Goal: Find specific page/section: Find specific page/section

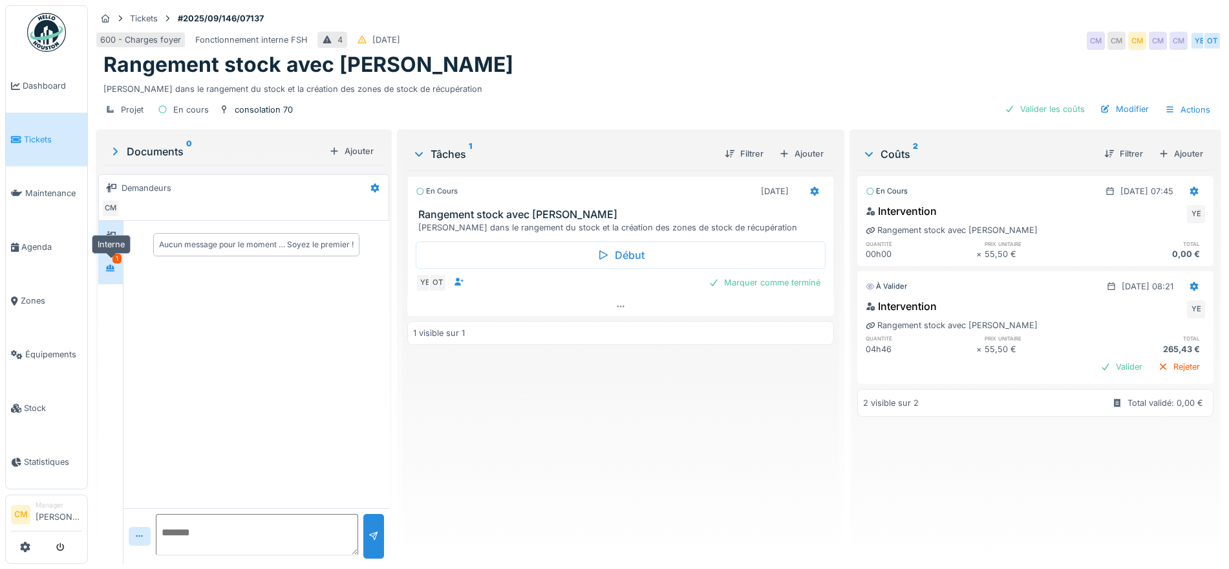
click at [119, 265] on div at bounding box center [110, 268] width 19 height 16
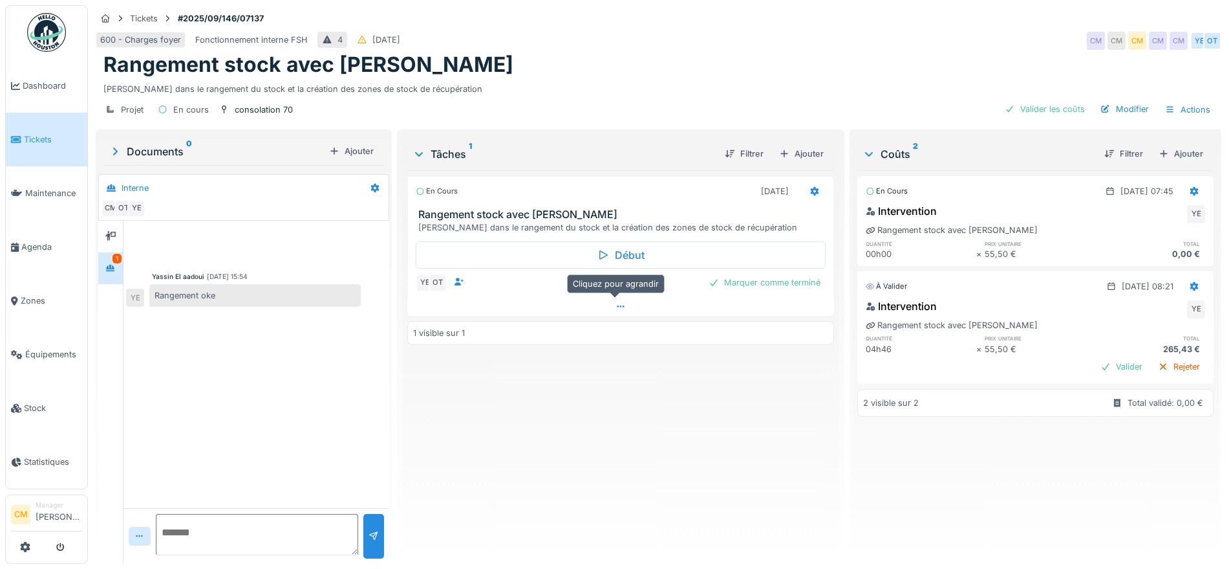
click at [619, 307] on icon at bounding box center [621, 306] width 10 height 8
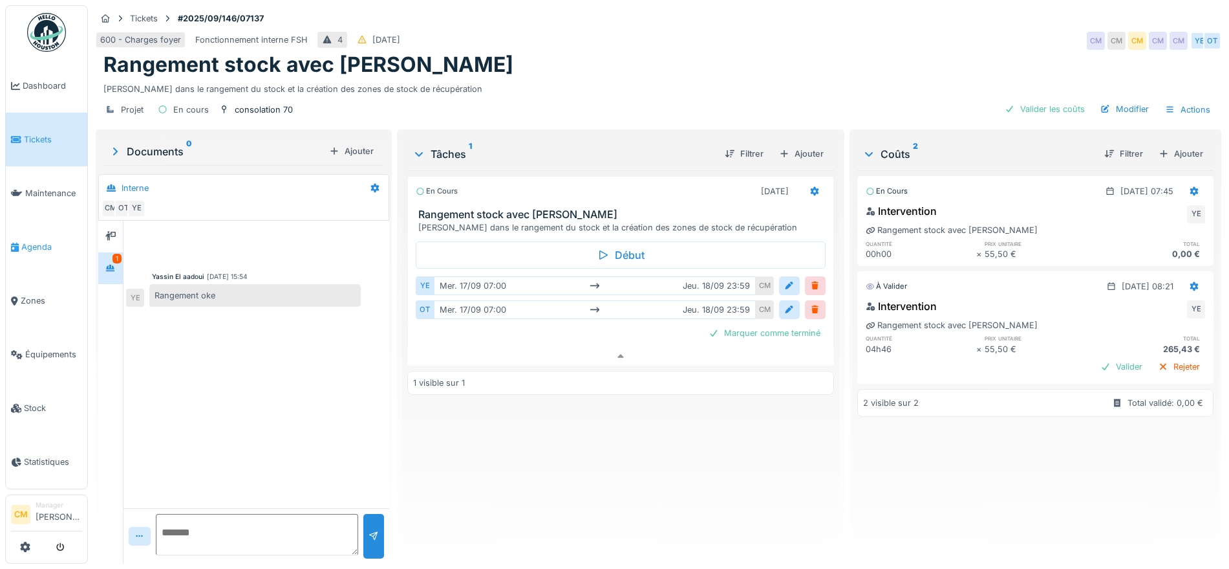
click at [28, 233] on link "Agenda" at bounding box center [46, 247] width 81 height 54
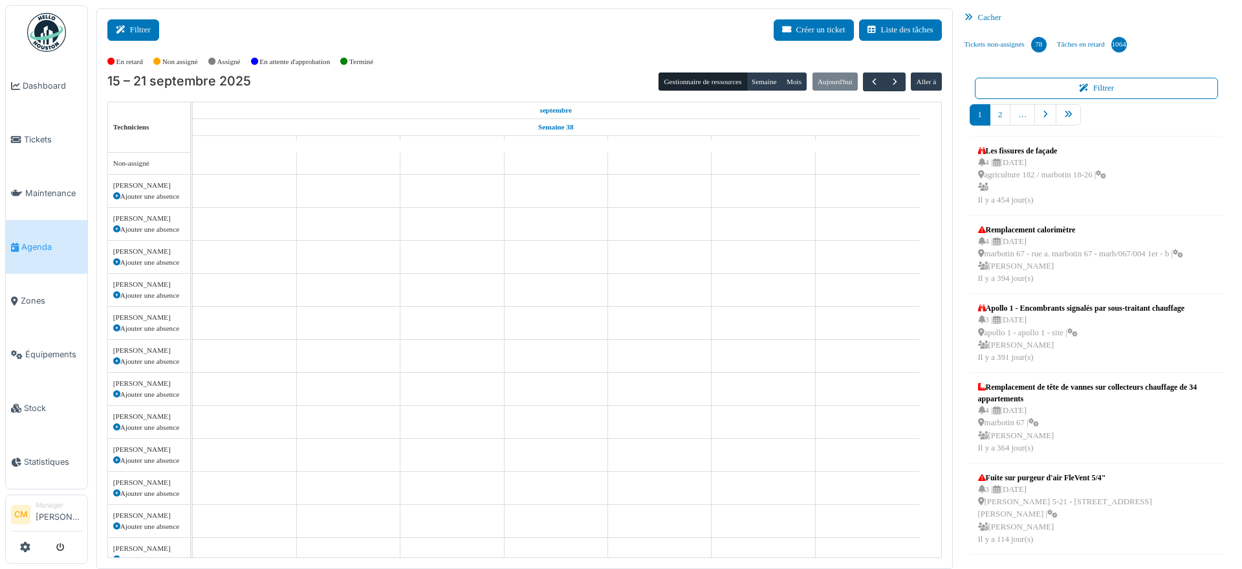
click at [138, 28] on button "Filtrer" at bounding box center [133, 29] width 52 height 21
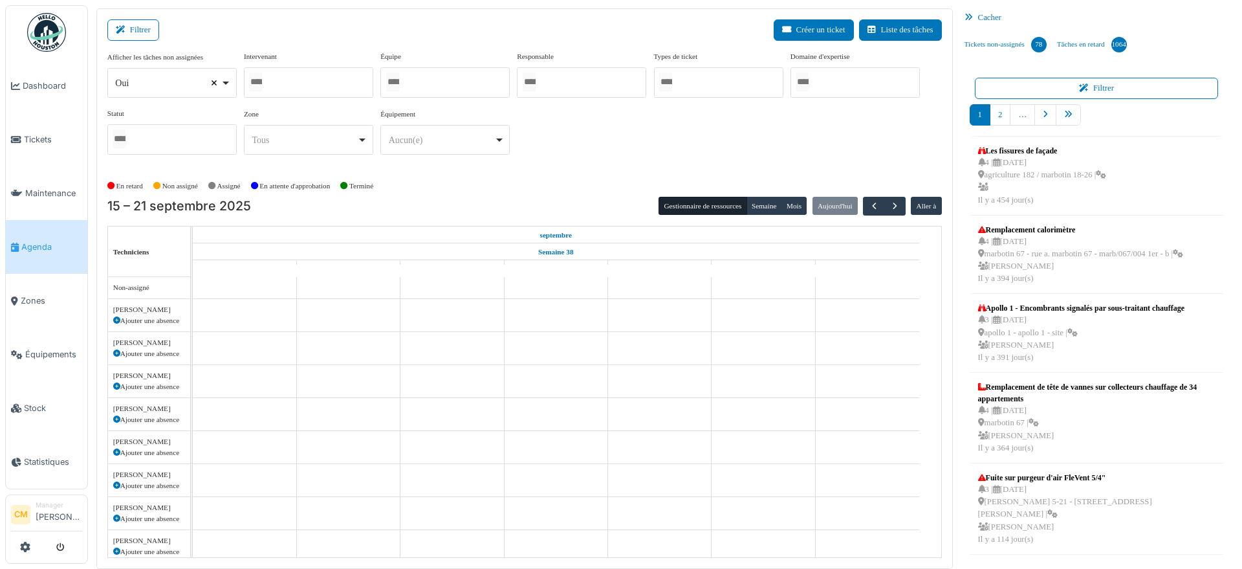
select select
click at [281, 87] on div at bounding box center [308, 82] width 129 height 30
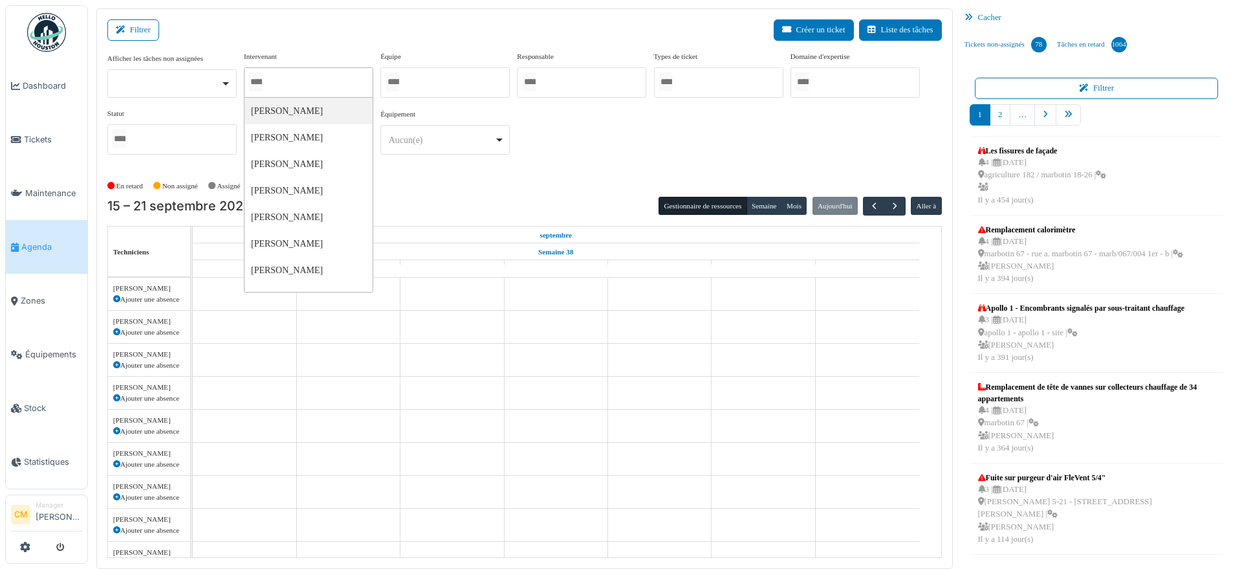
click at [430, 77] on div at bounding box center [444, 82] width 129 height 30
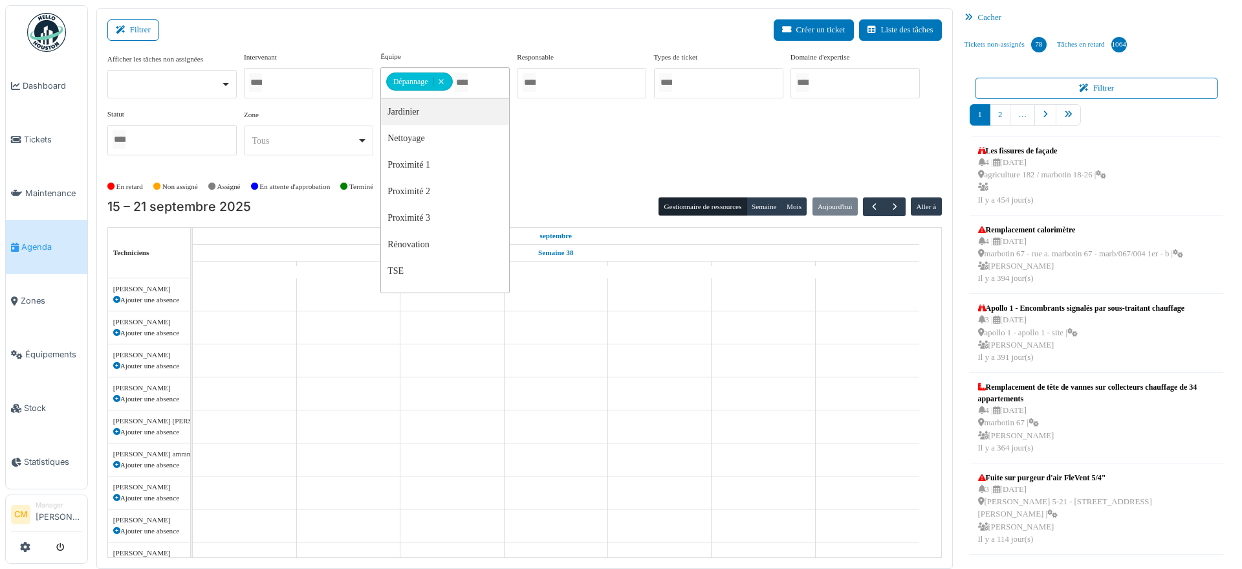
click at [649, 147] on div "Afficher les tâches non assignées Oui Non Intervenant [PERSON_NAME] [PERSON_NAM…" at bounding box center [524, 108] width 834 height 114
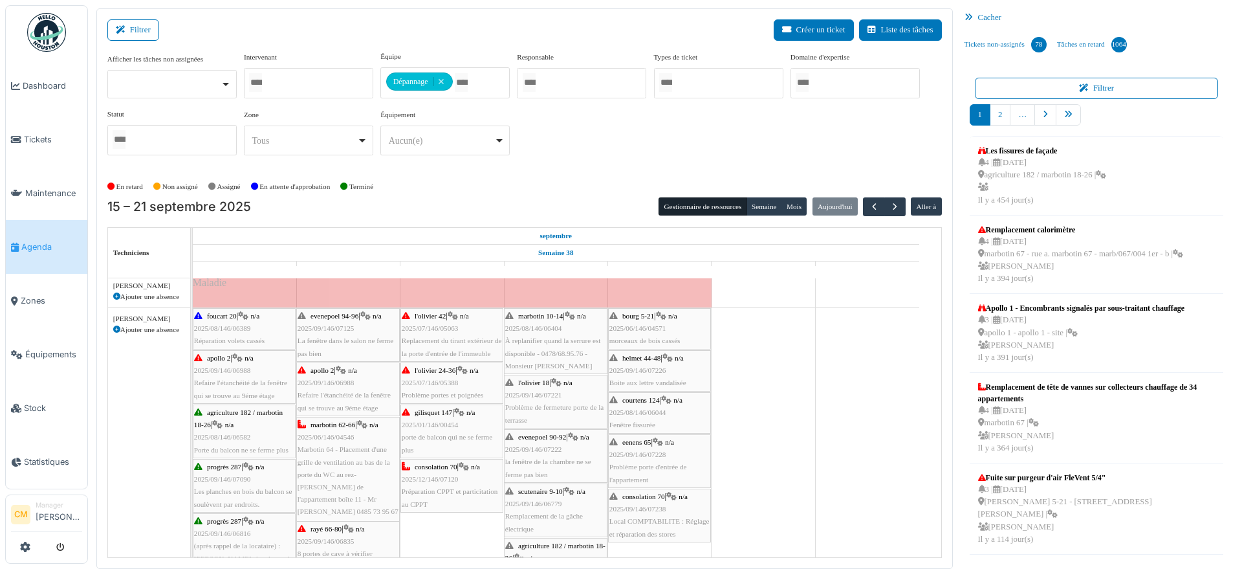
scroll to position [162, 0]
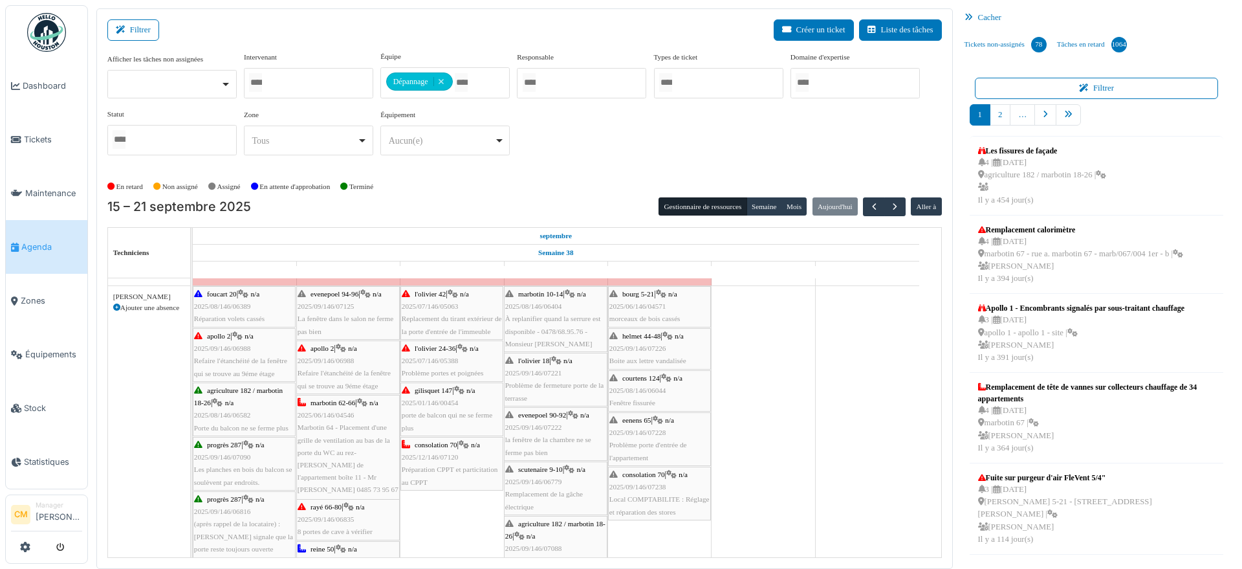
click at [318, 370] on span "Refaire l'étanchéité de la fenêtre qui se trouve au 9éme étage" at bounding box center [344, 379] width 93 height 20
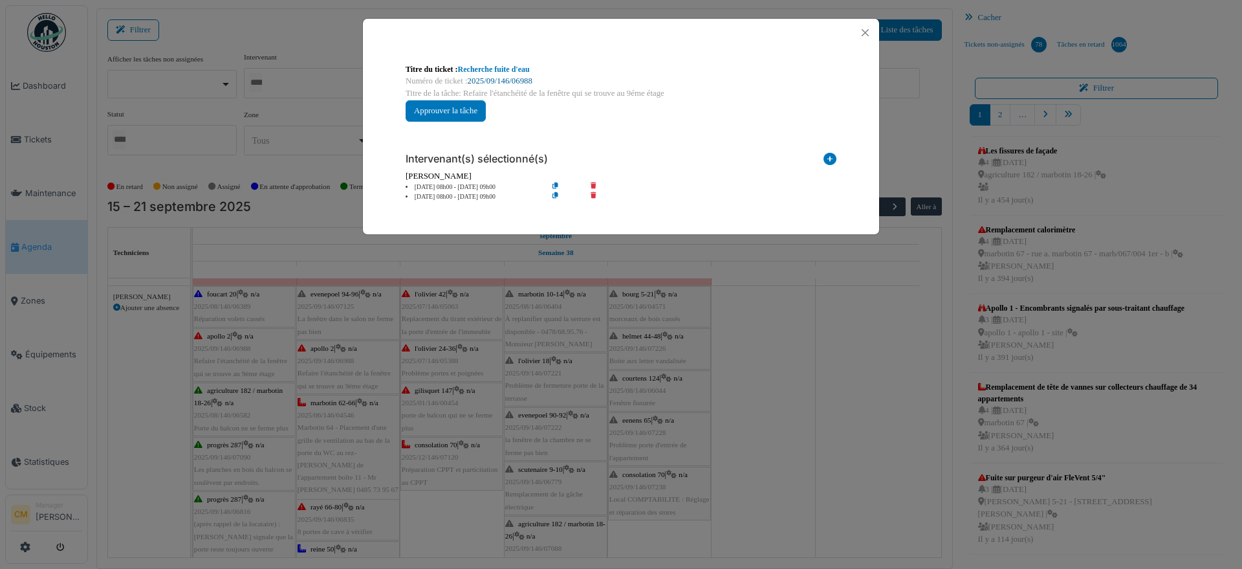
click at [508, 78] on link "2025/09/146/06988" at bounding box center [500, 80] width 65 height 9
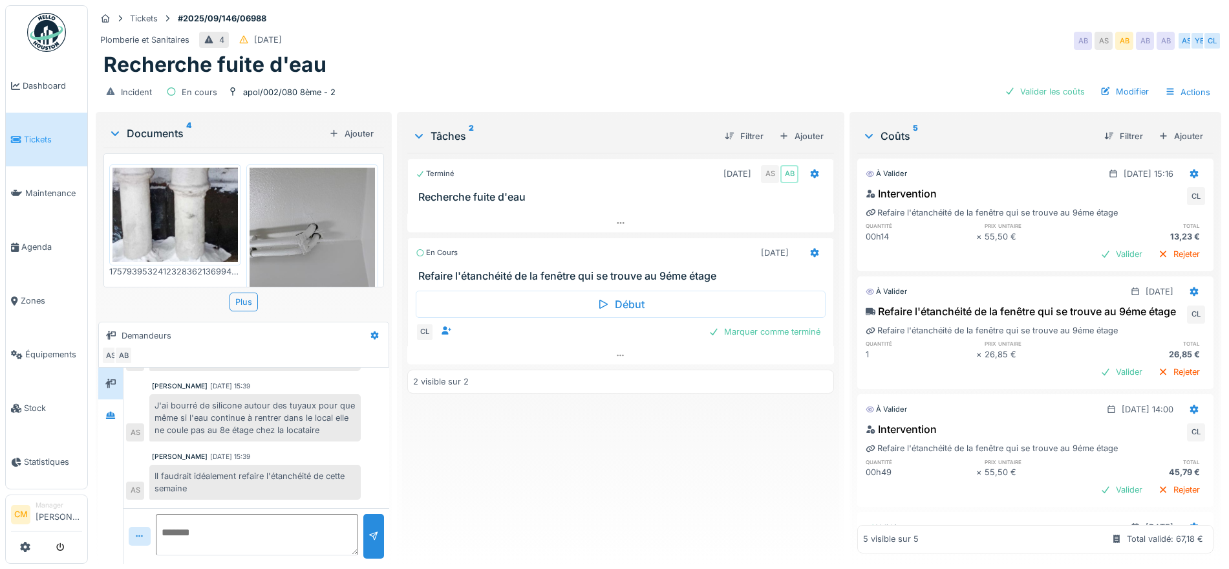
scroll to position [82, 0]
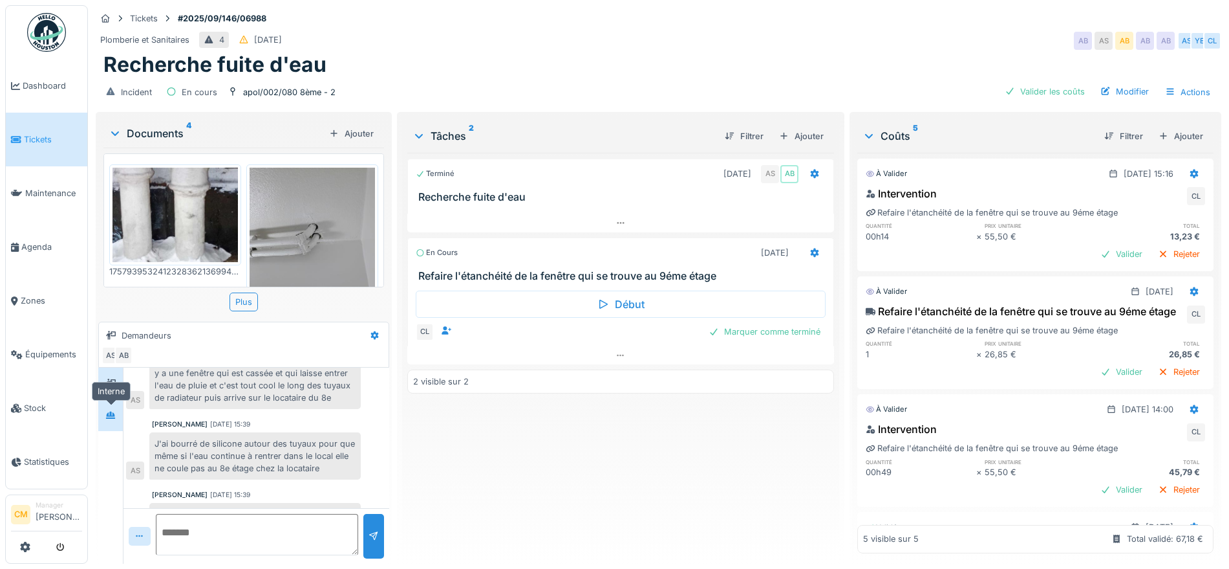
click at [107, 415] on icon at bounding box center [110, 414] width 9 height 7
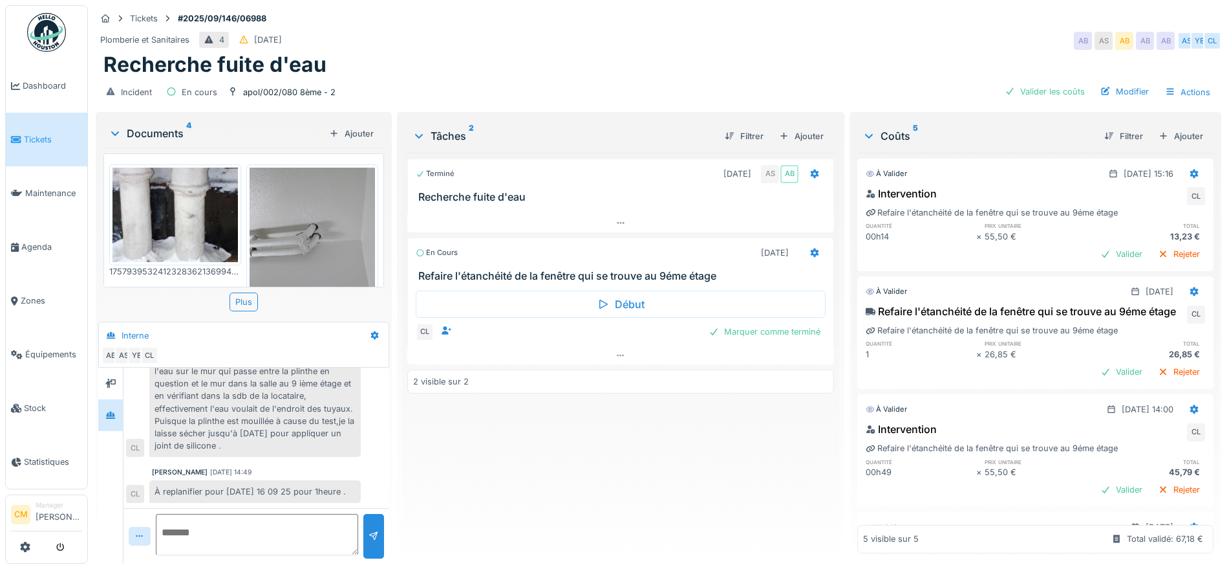
scroll to position [12, 0]
